Goal: Transaction & Acquisition: Book appointment/travel/reservation

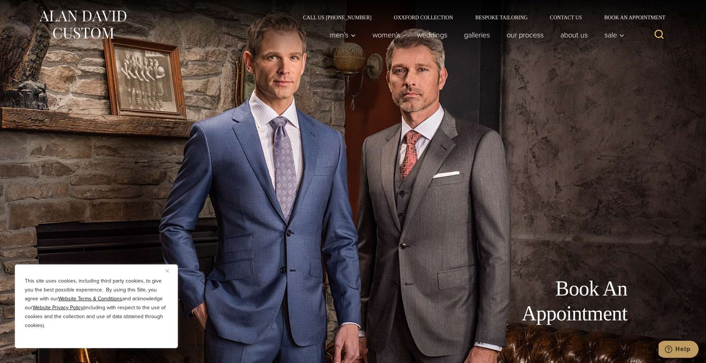
click at [542, 146] on div "Book An Appointment" at bounding box center [353, 181] width 608 height 363
click at [170, 272] on button "Close" at bounding box center [170, 270] width 9 height 9
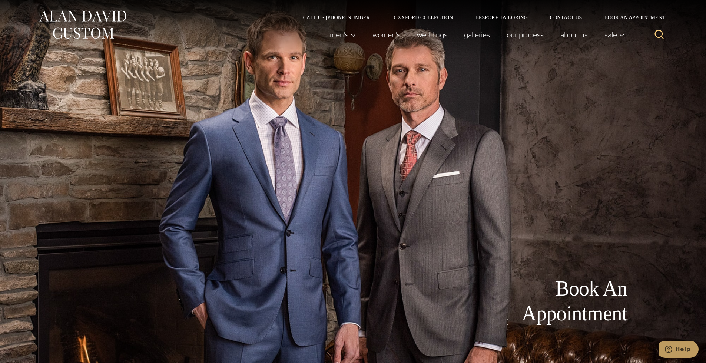
click at [582, 328] on div "Book An Appointment" at bounding box center [353, 315] width 608 height 79
drag, startPoint x: 582, startPoint y: 328, endPoint x: 622, endPoint y: 17, distance: 312.8
click at [622, 17] on link "Book an Appointment" at bounding box center [630, 17] width 75 height 5
click at [631, 15] on link "Book an Appointment" at bounding box center [630, 17] width 75 height 5
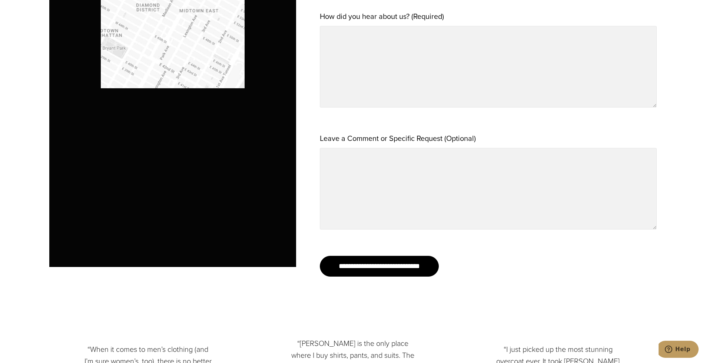
scroll to position [896, 0]
